Goal: Information Seeking & Learning: Learn about a topic

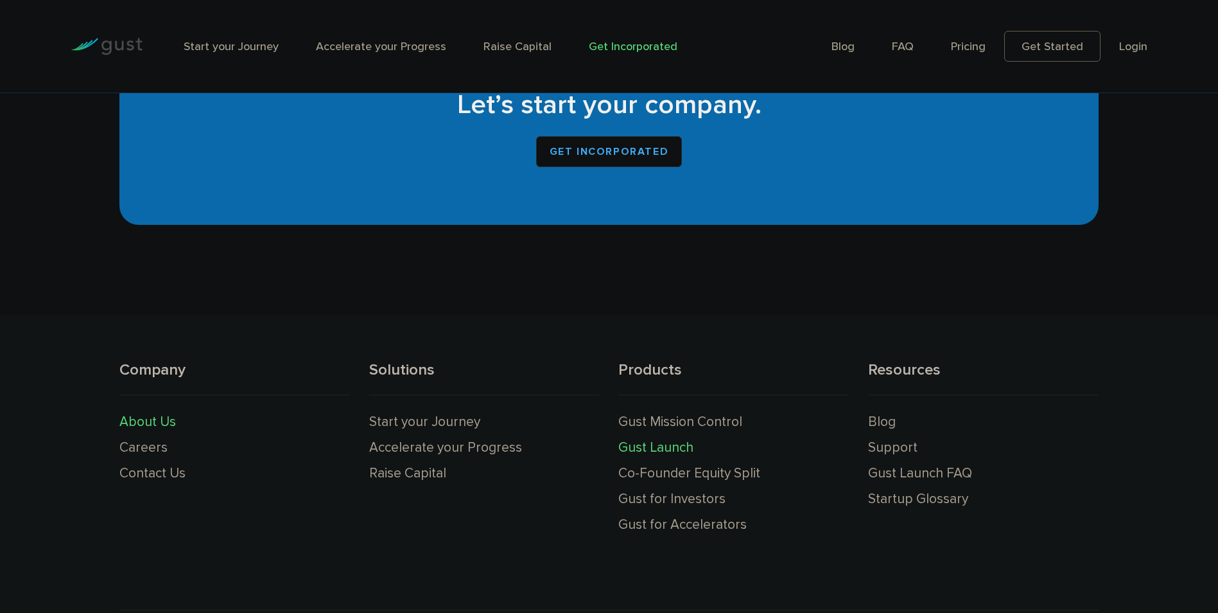
scroll to position [8539, 0]
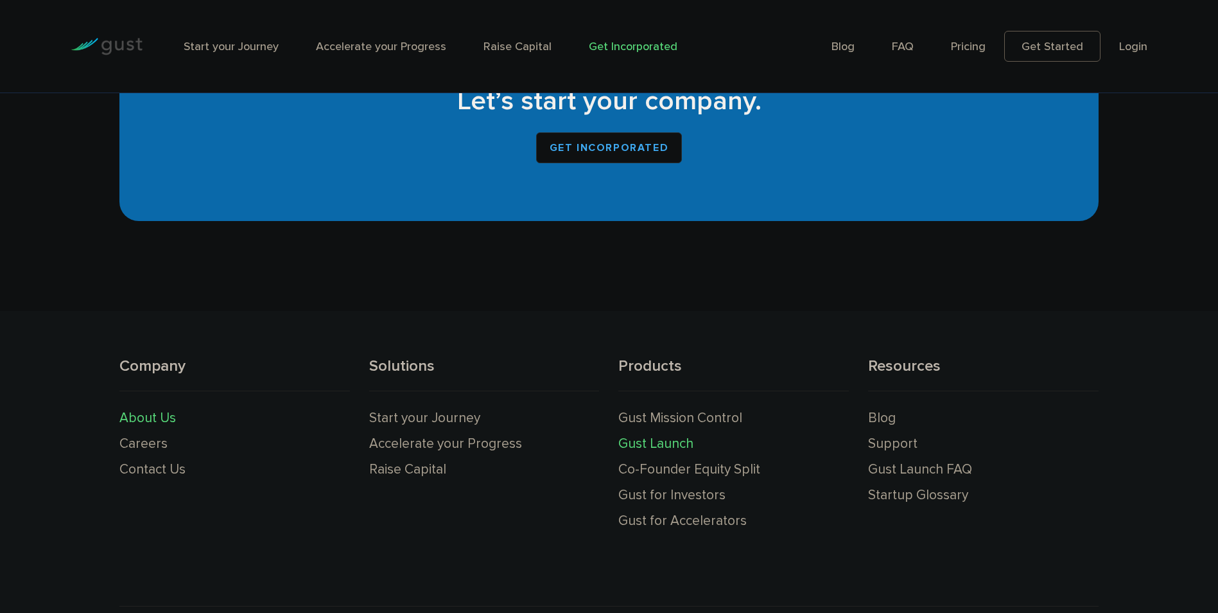
click at [157, 410] on link "About Us" at bounding box center [147, 418] width 57 height 16
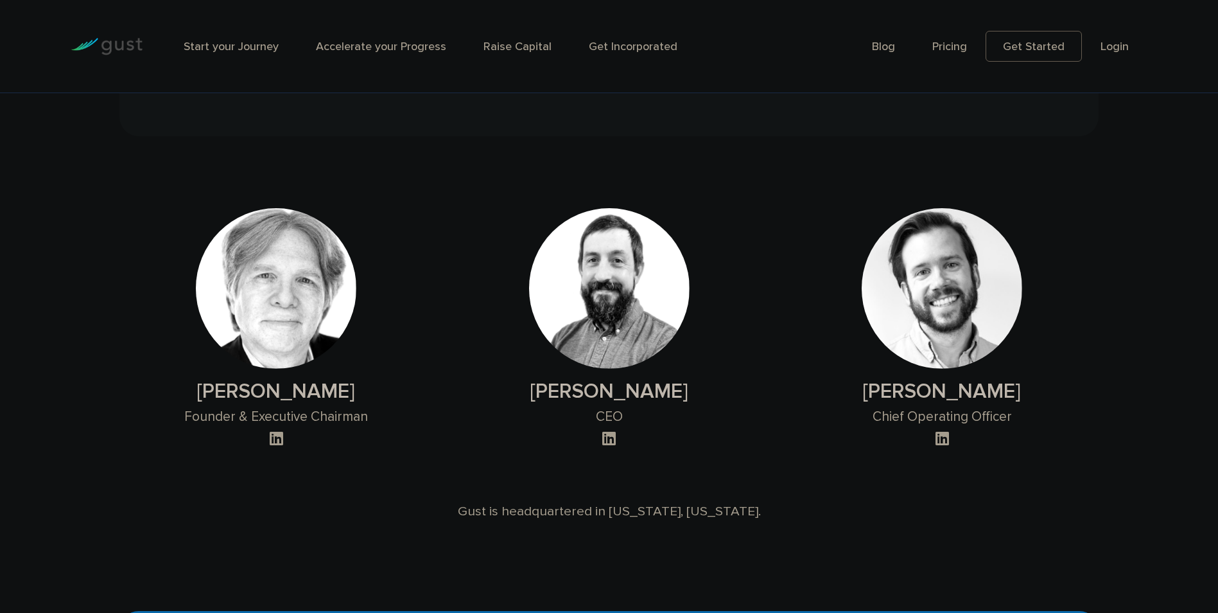
scroll to position [1303, 0]
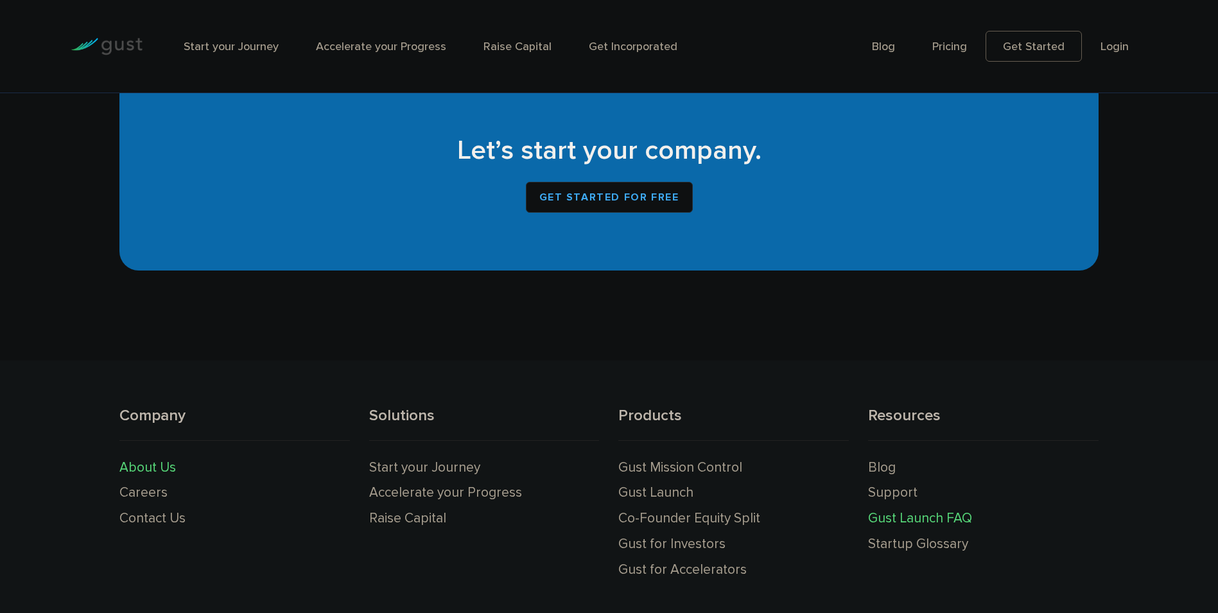
click at [915, 518] on link "Gust Launch FAQ" at bounding box center [920, 518] width 104 height 16
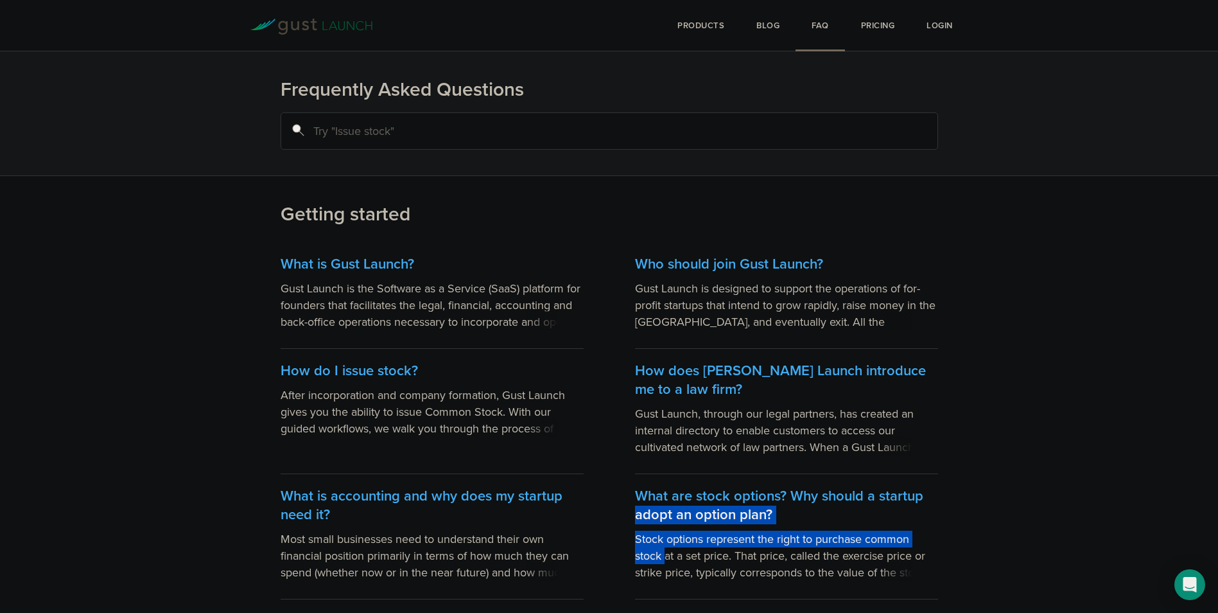
drag, startPoint x: 1213, startPoint y: 485, endPoint x: 1222, endPoint y: 527, distance: 42.7
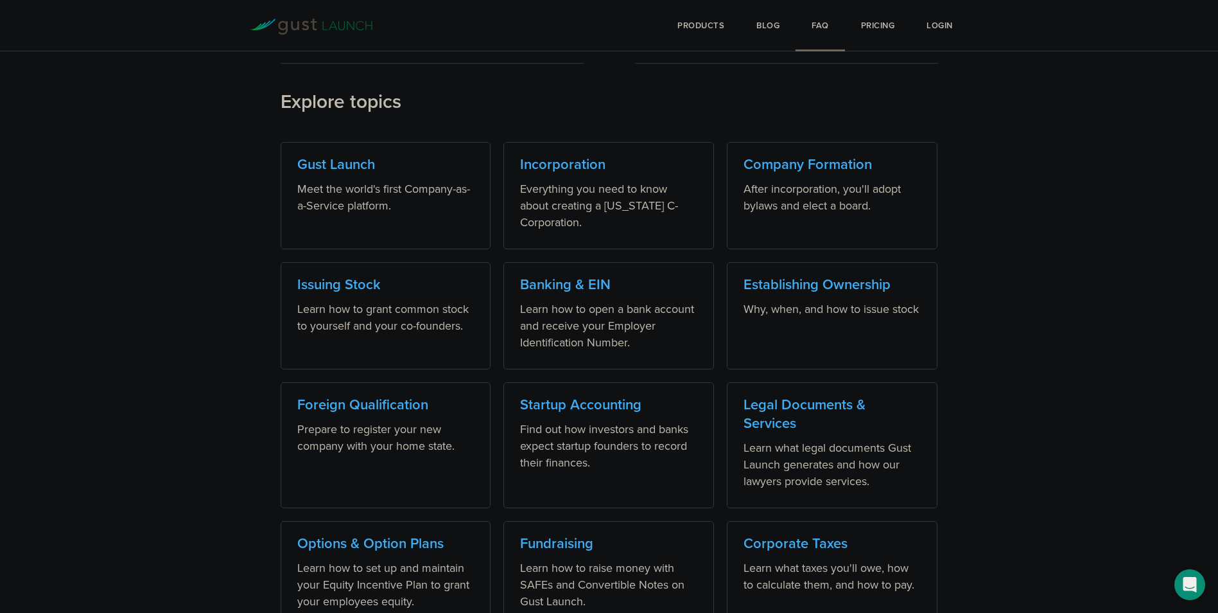
click at [1128, 351] on main "Getting started What is Gust Launch? Gust Launch is the Software as a Service (…" at bounding box center [609, 195] width 1218 height 1233
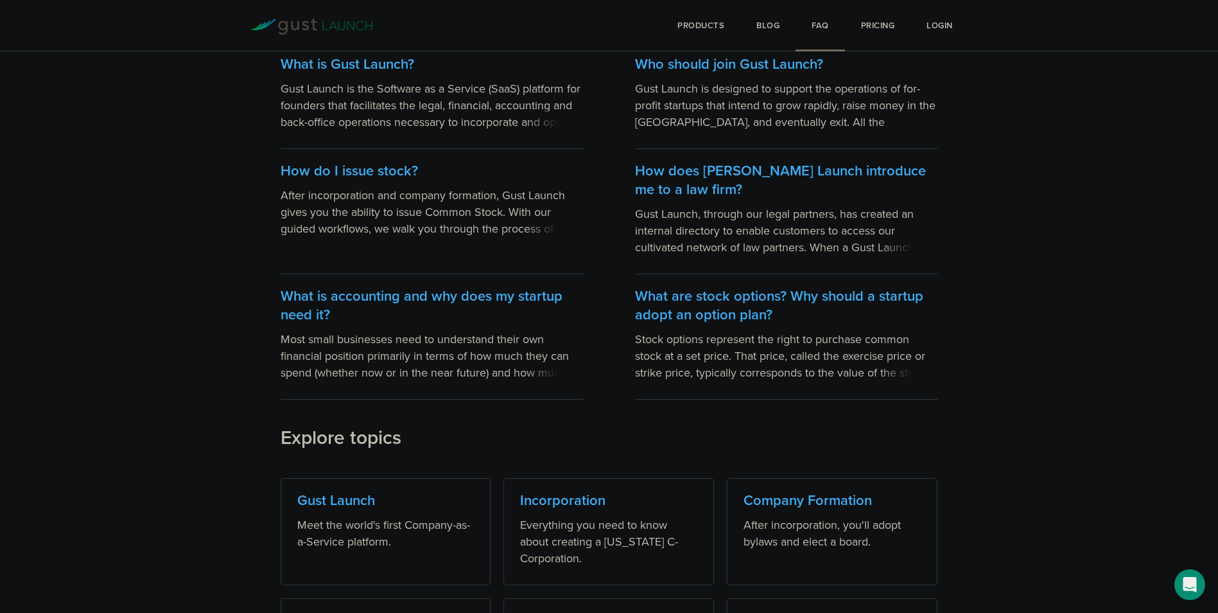
scroll to position [735, 0]
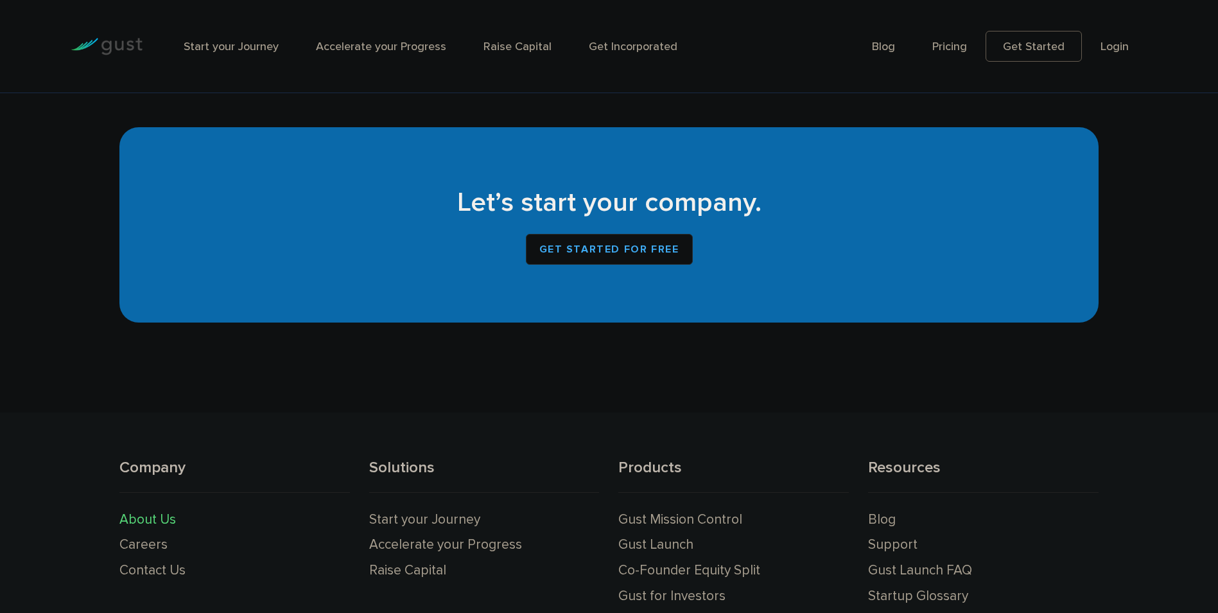
scroll to position [1408, 0]
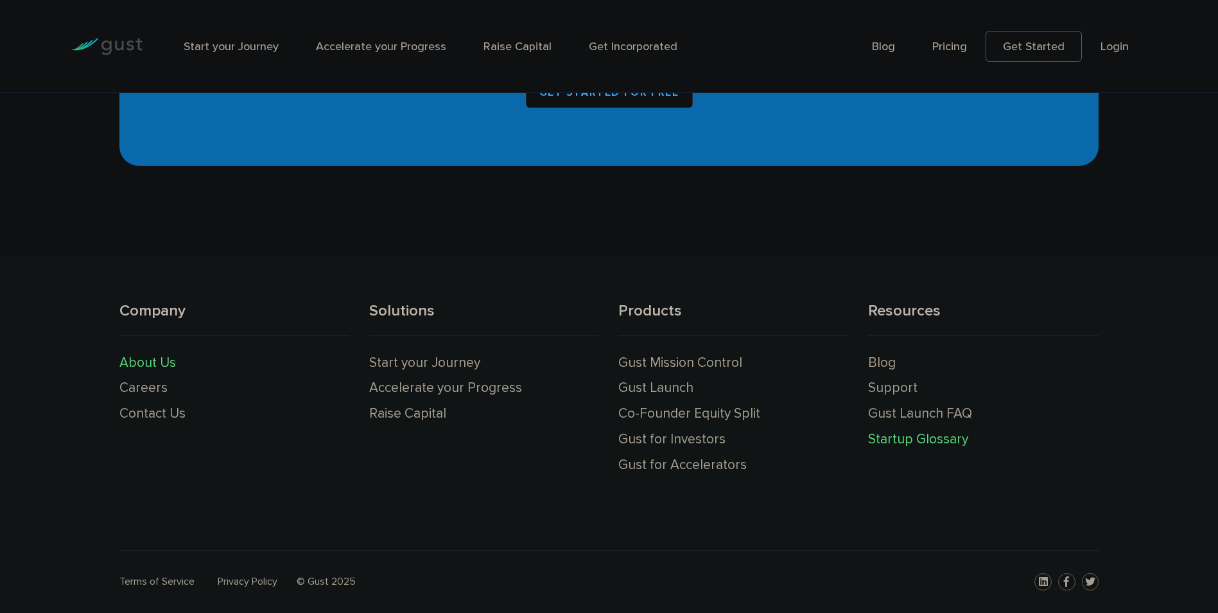
click at [923, 443] on link "Startup Glossary" at bounding box center [918, 439] width 100 height 16
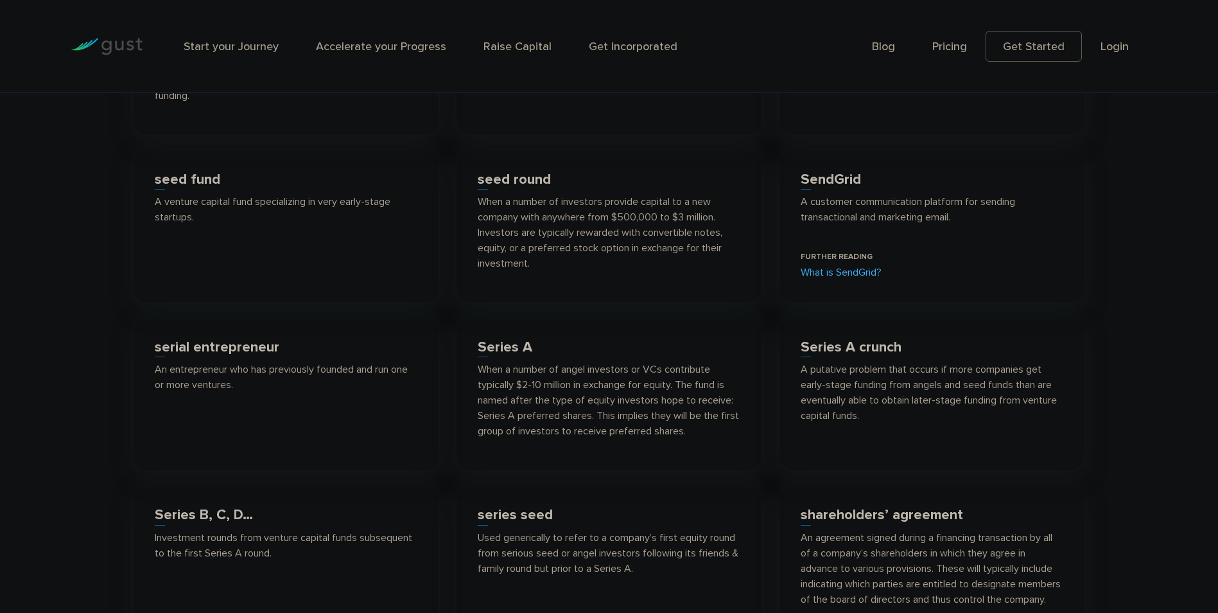
scroll to position [6237, 0]
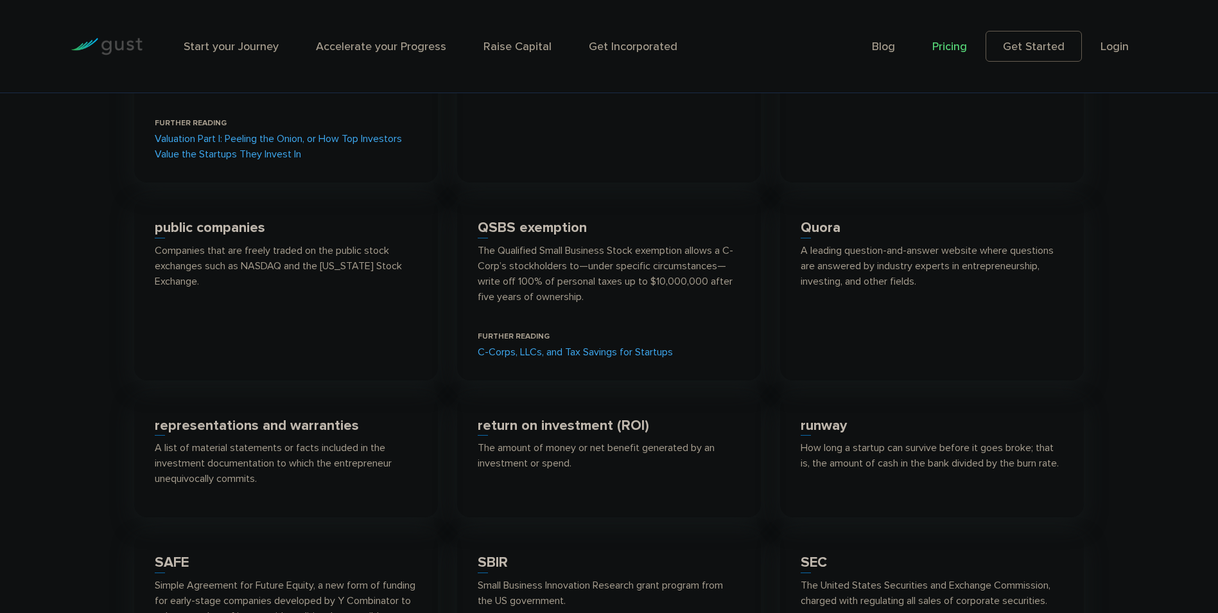
click at [956, 45] on link "Pricing" at bounding box center [950, 46] width 35 height 13
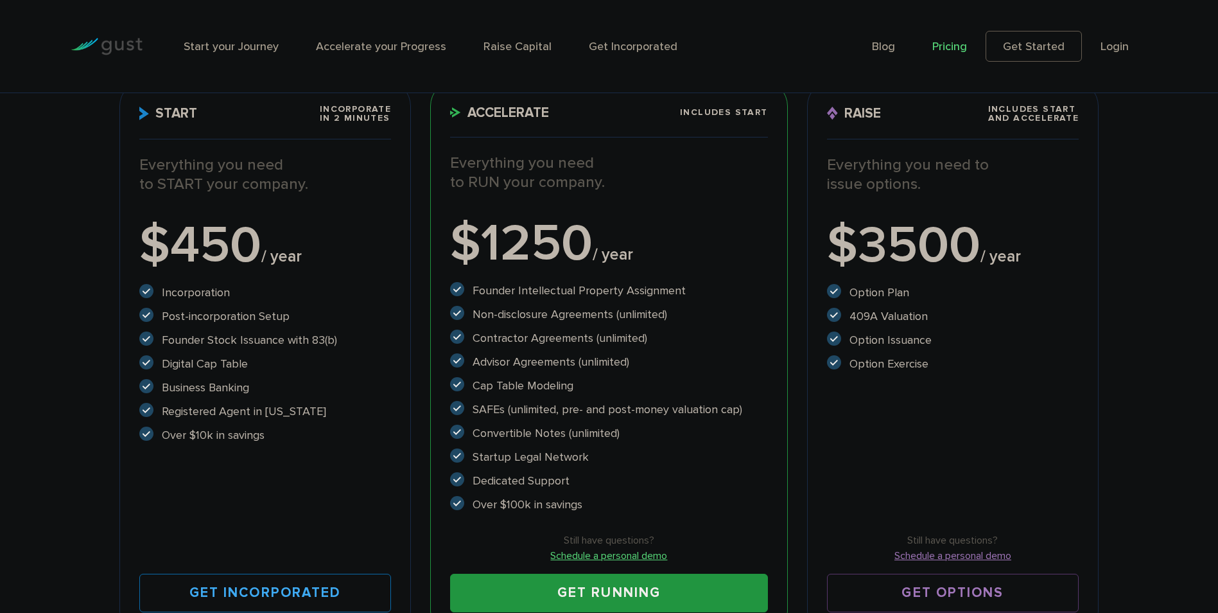
scroll to position [231, 0]
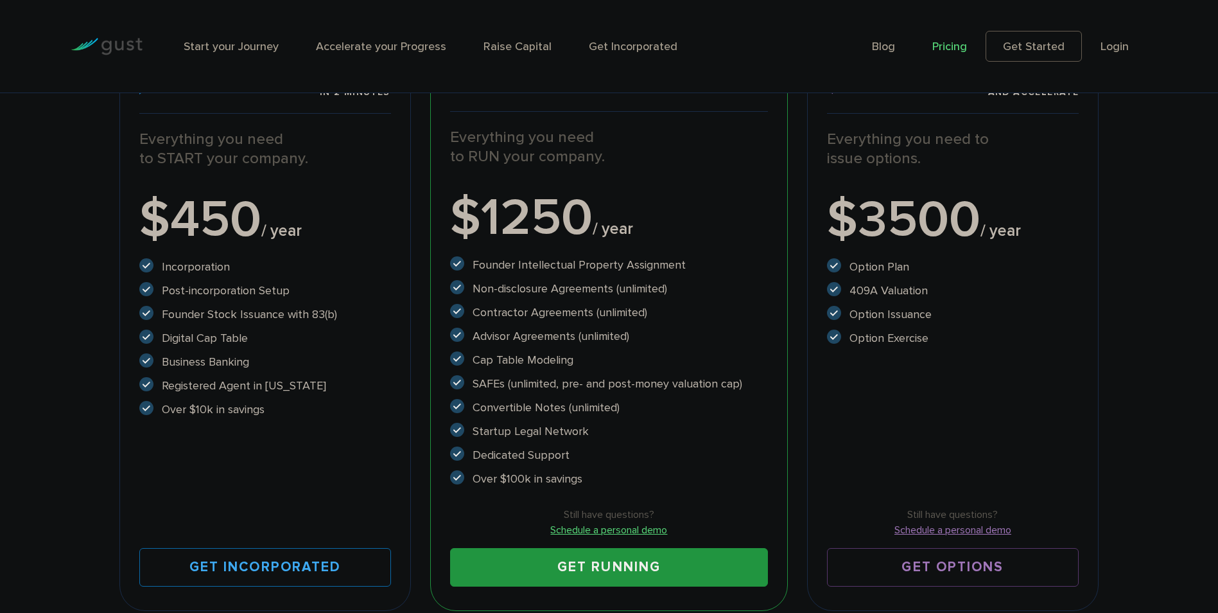
click at [627, 569] on link "Get Running" at bounding box center [608, 567] width 317 height 39
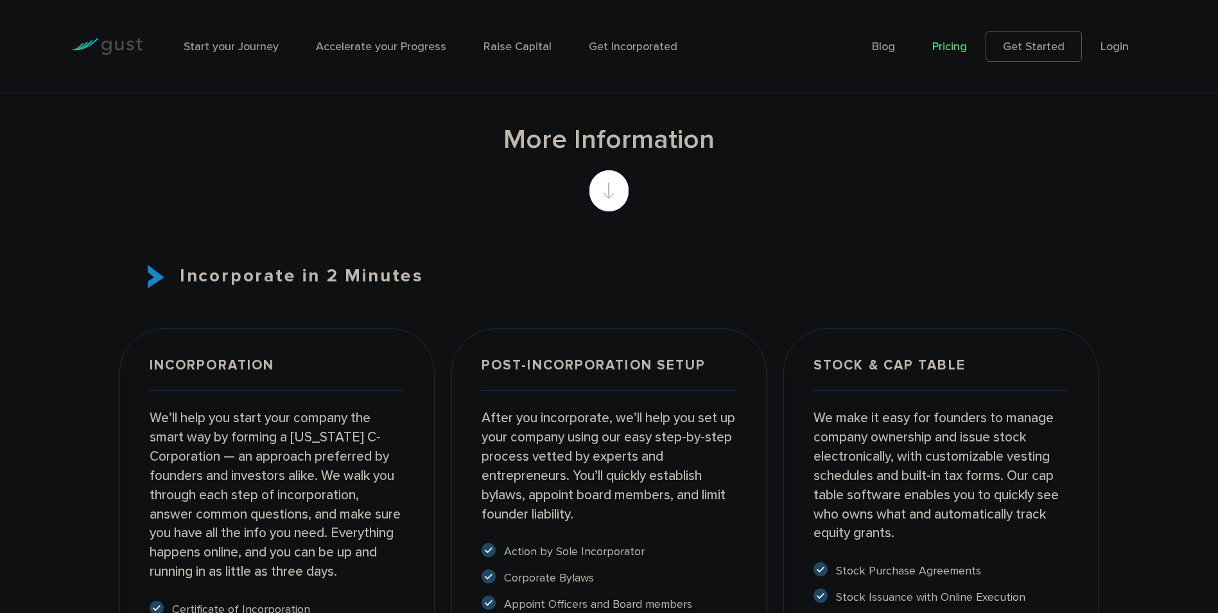
scroll to position [1330, 0]
